Goal: Check status: Check status

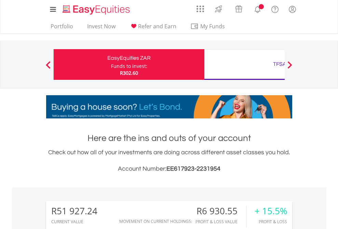
scroll to position [66, 107]
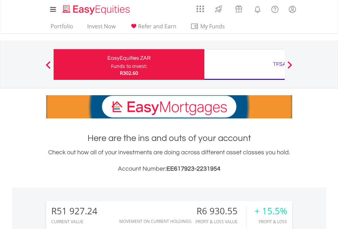
click at [111, 65] on div "Funds to invest:" at bounding box center [129, 66] width 36 height 7
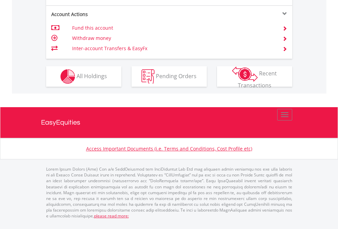
scroll to position [695, 0]
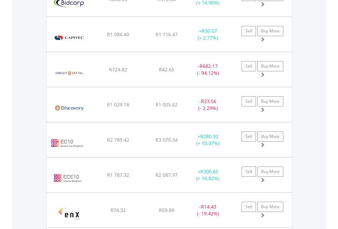
scroll to position [66, 107]
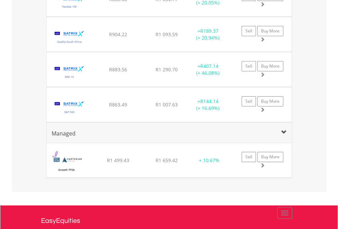
scroll to position [66, 107]
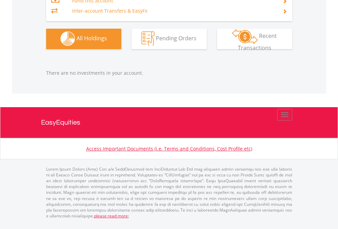
scroll to position [66, 107]
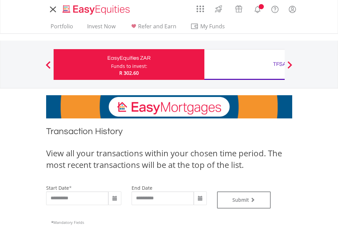
type input "**********"
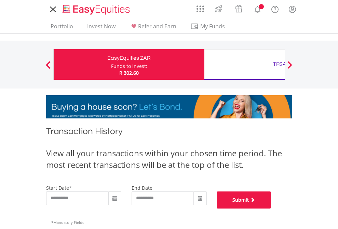
click at [271, 209] on button "Submit" at bounding box center [244, 199] width 54 height 17
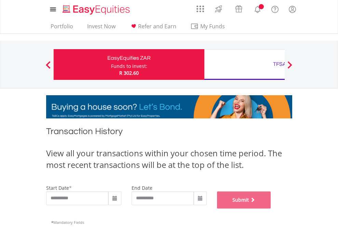
scroll to position [277, 0]
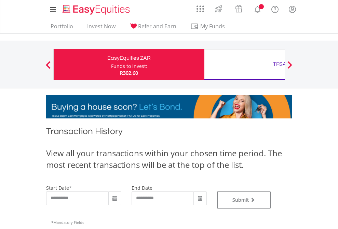
click at [244, 65] on div "TFSA" at bounding box center [279, 64] width 142 height 10
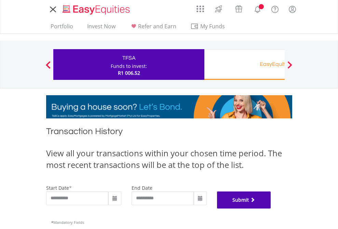
click at [271, 209] on button "Submit" at bounding box center [244, 199] width 54 height 17
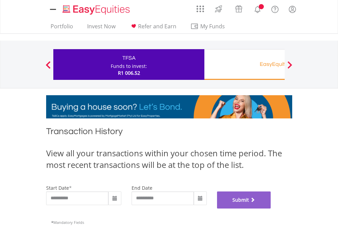
scroll to position [277, 0]
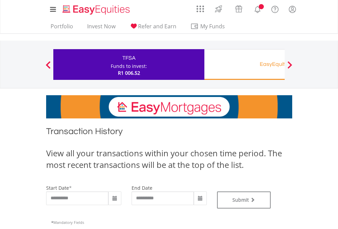
click at [244, 65] on div "EasyEquities RA" at bounding box center [279, 64] width 142 height 10
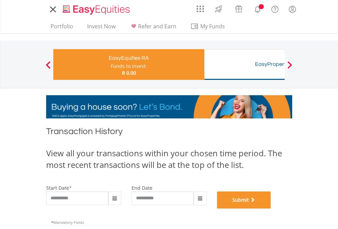
click at [271, 209] on button "Submit" at bounding box center [244, 199] width 54 height 17
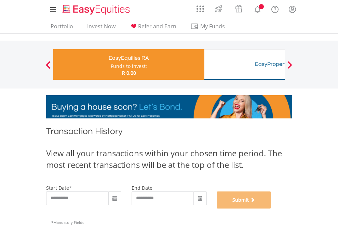
scroll to position [277, 0]
